Goal: Check status

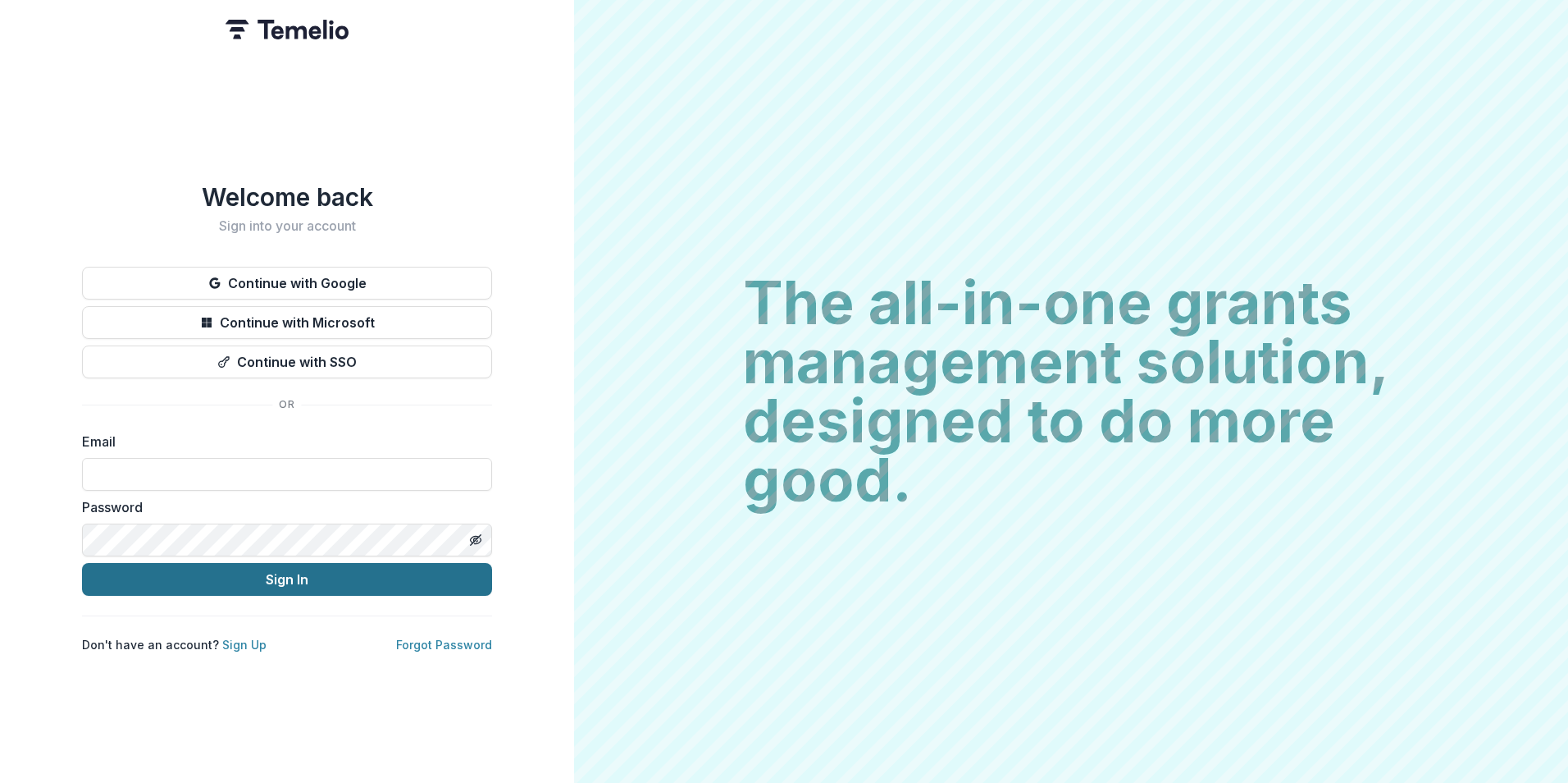
type input "**********"
click at [209, 576] on button "Sign In" at bounding box center [287, 579] width 410 height 33
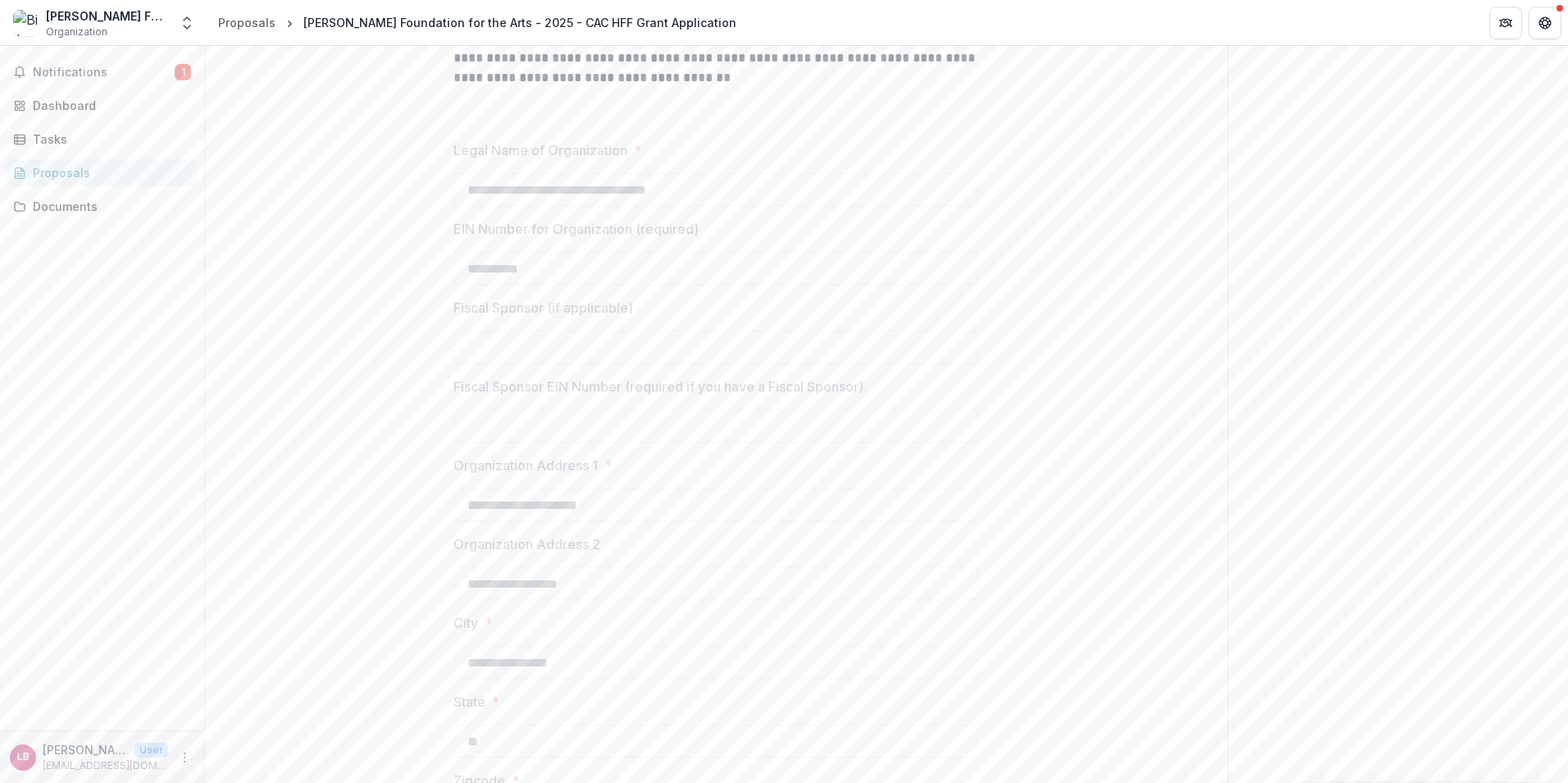
scroll to position [1559, 0]
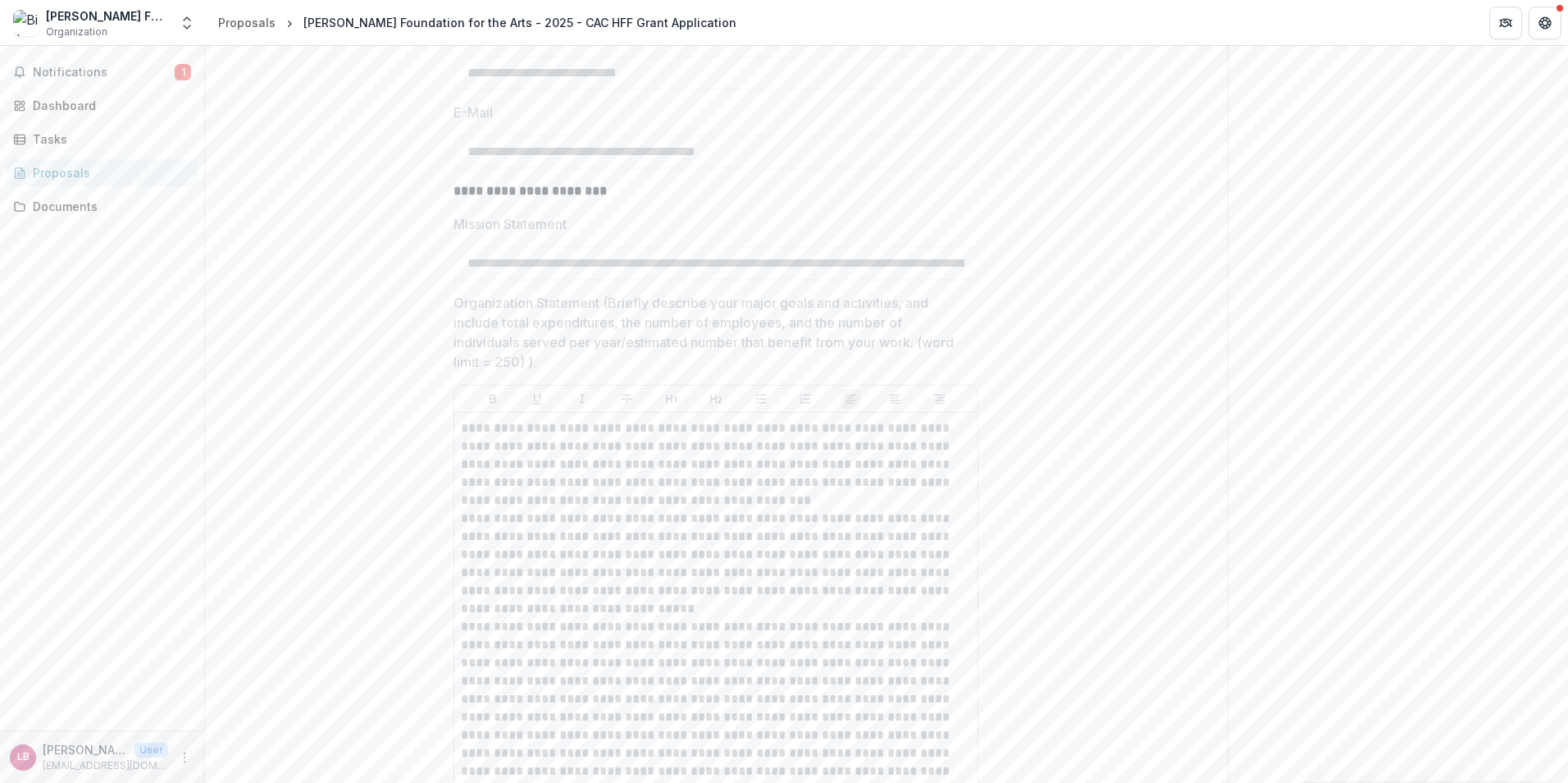
scroll to position [4020, 0]
